Goal: Entertainment & Leisure: Consume media (video, audio)

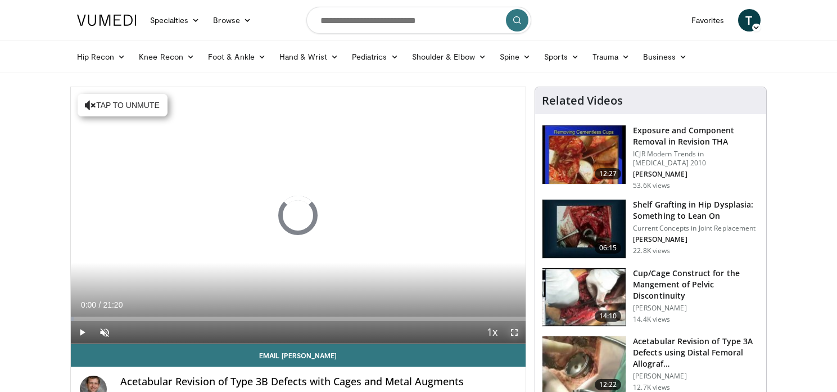
click at [514, 333] on span "Video Player" at bounding box center [514, 332] width 22 height 22
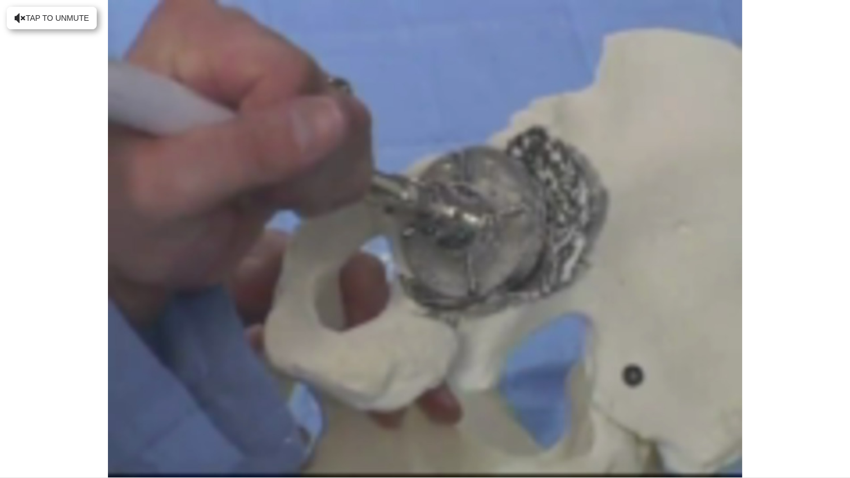
click at [628, 383] on div "10 seconds Tap to unmute" at bounding box center [425, 238] width 850 height 477
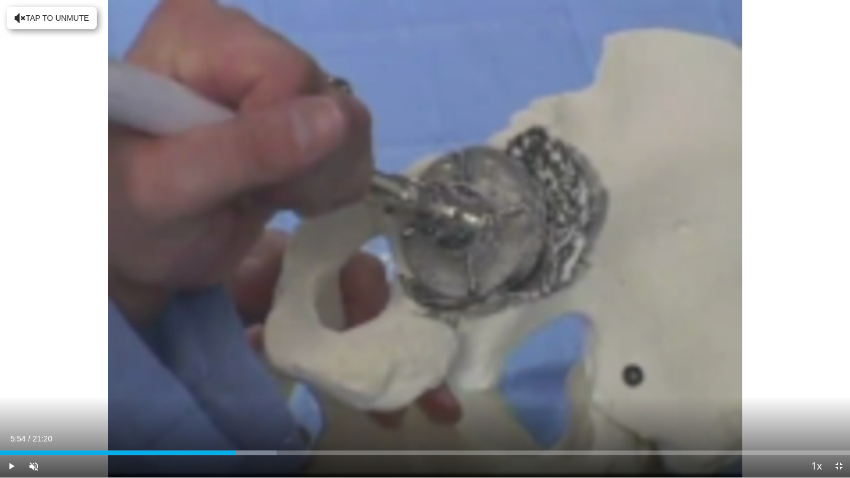
click at [628, 383] on div "10 seconds Tap to unmute" at bounding box center [425, 238] width 850 height 477
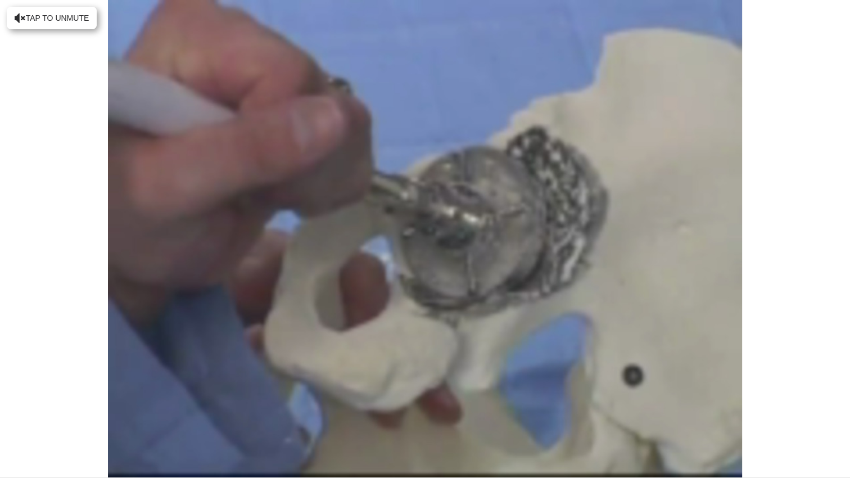
click at [628, 383] on div "10 seconds Tap to unmute" at bounding box center [425, 238] width 850 height 477
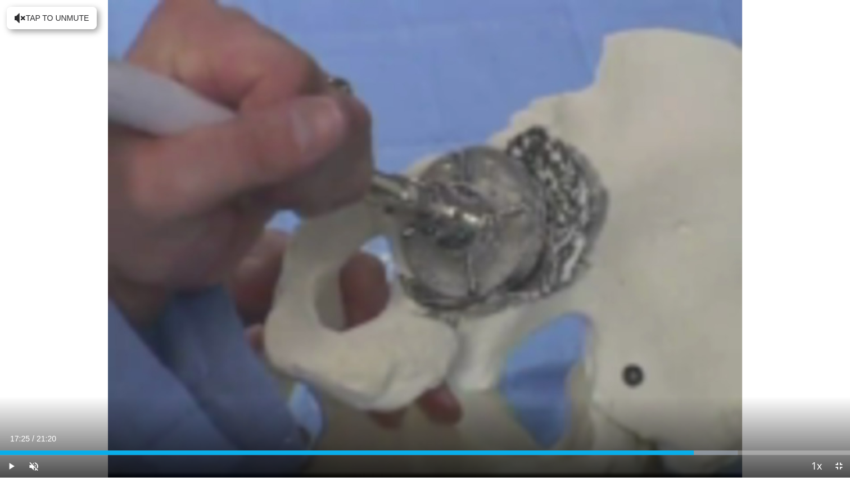
click at [628, 383] on div "10 seconds Tap to unmute" at bounding box center [425, 238] width 850 height 477
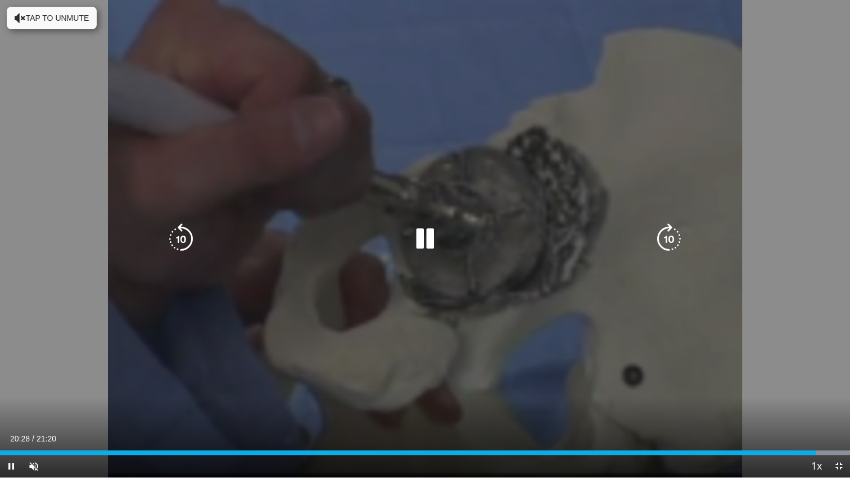
click at [741, 391] on div "10 seconds Tap to unmute" at bounding box center [425, 238] width 850 height 477
